Goal: Task Accomplishment & Management: Use online tool/utility

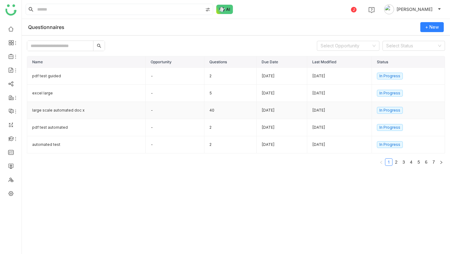
click at [84, 112] on td "large scale automated doc x" at bounding box center [86, 110] width 118 height 17
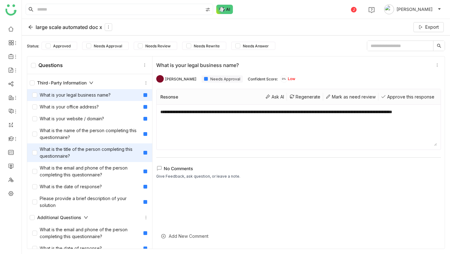
scroll to position [449, 0]
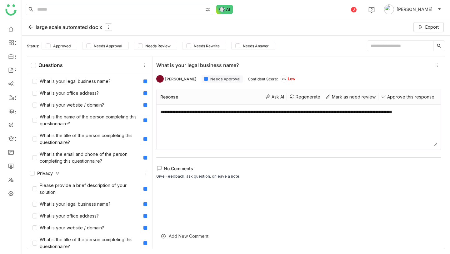
click at [41, 27] on div "large scale automated doc x" at bounding box center [70, 26] width 84 height 7
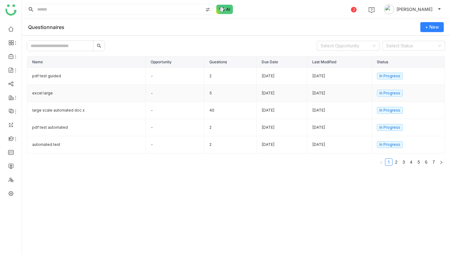
click at [91, 95] on td "excel large" at bounding box center [86, 93] width 118 height 17
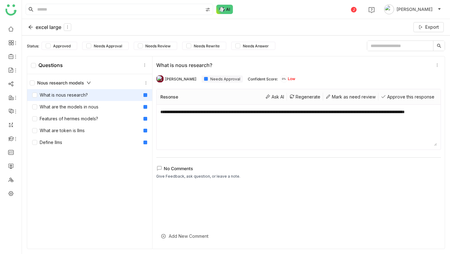
click at [85, 81] on div "Nous research models" at bounding box center [60, 83] width 61 height 7
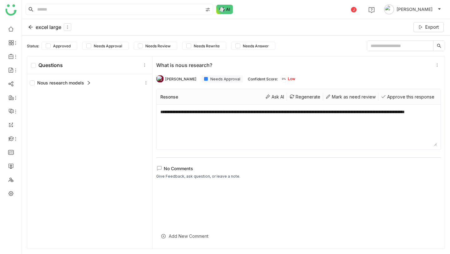
click at [85, 81] on div "Nous research models" at bounding box center [60, 83] width 61 height 7
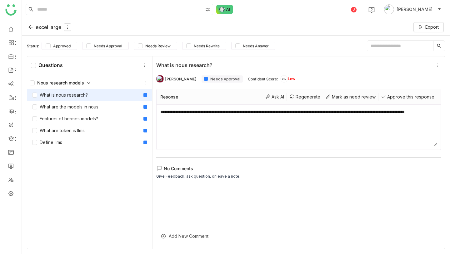
click at [84, 91] on div "What is nous research?" at bounding box center [89, 95] width 125 height 12
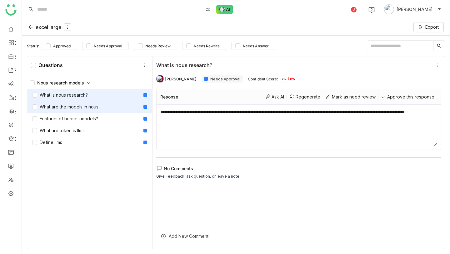
click at [81, 102] on div "What are the models in nous" at bounding box center [89, 107] width 125 height 12
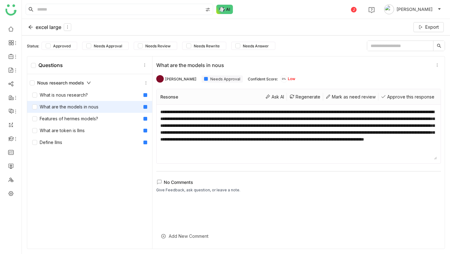
click at [50, 28] on div "excel large" at bounding box center [49, 26] width 43 height 7
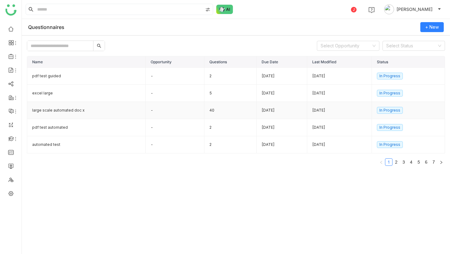
click at [85, 109] on td "large scale automated doc x" at bounding box center [86, 110] width 118 height 17
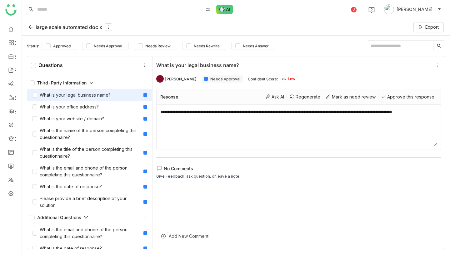
click at [194, 119] on textarea "**********" at bounding box center [298, 127] width 276 height 37
click at [309, 95] on div "Regenerate" at bounding box center [305, 97] width 36 height 8
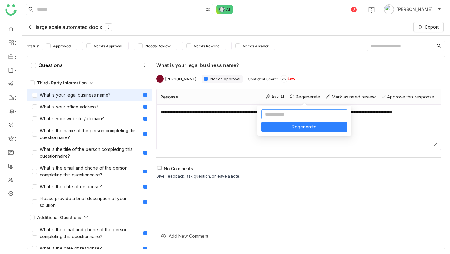
click at [300, 115] on input at bounding box center [304, 115] width 86 height 10
click at [69, 30] on div "large scale automated doc x" at bounding box center [70, 26] width 84 height 7
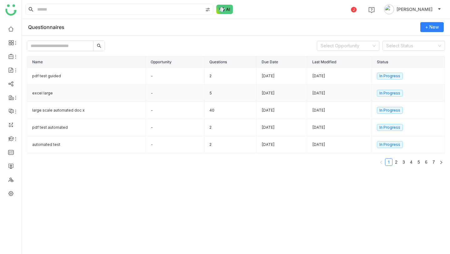
click at [60, 94] on td "excel large" at bounding box center [86, 93] width 118 height 17
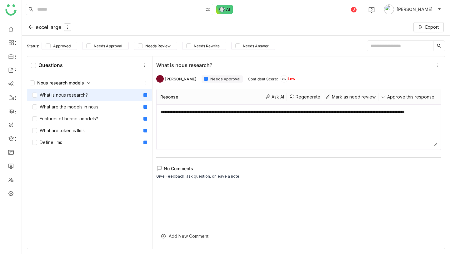
click at [96, 92] on div "What is nous research?" at bounding box center [89, 95] width 125 height 12
click at [221, 114] on textarea "**********" at bounding box center [298, 127] width 276 height 37
click at [302, 97] on div "Regenerate" at bounding box center [305, 97] width 36 height 8
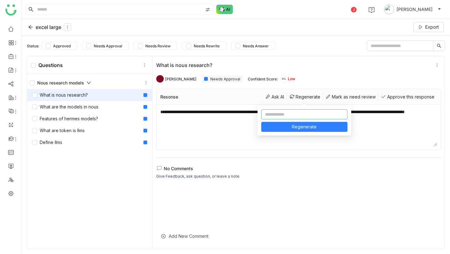
click at [293, 116] on input at bounding box center [304, 115] width 86 height 10
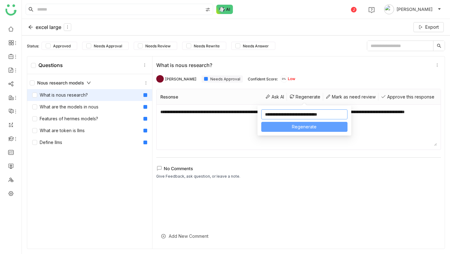
type input "**********"
click at [314, 125] on span "Regenerate" at bounding box center [304, 127] width 25 height 7
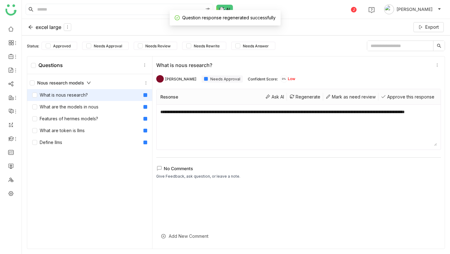
click at [296, 126] on textarea "**********" at bounding box center [298, 127] width 276 height 37
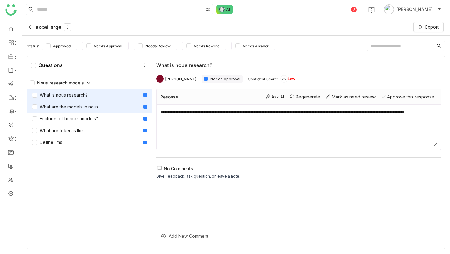
click at [63, 108] on div "What are the models in nous" at bounding box center [65, 107] width 66 height 7
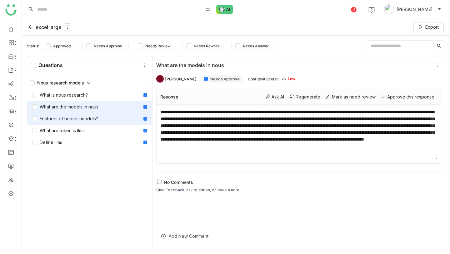
click at [65, 115] on div "Features of hermes models?" at bounding box center [89, 119] width 125 height 12
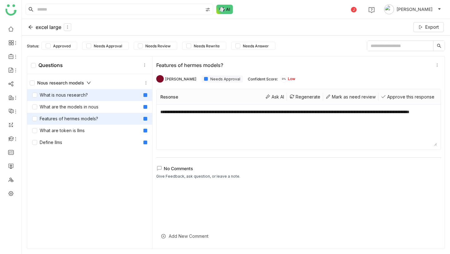
click at [67, 96] on div "What is nous research?" at bounding box center [60, 95] width 56 height 7
